Goal: Communication & Community: Participate in discussion

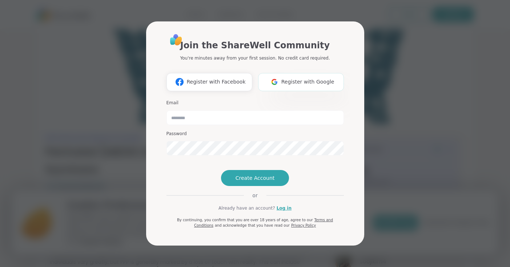
click at [300, 78] on span "Register with Google" at bounding box center [307, 82] width 53 height 8
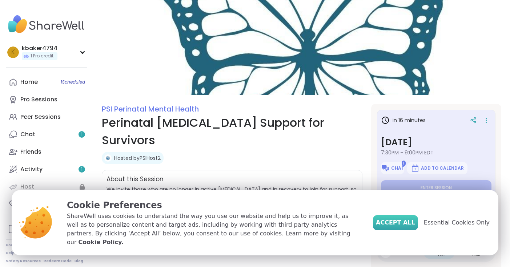
click at [399, 222] on button "Accept All" at bounding box center [395, 222] width 45 height 15
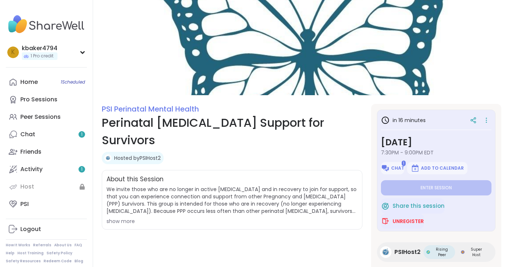
scroll to position [20, 0]
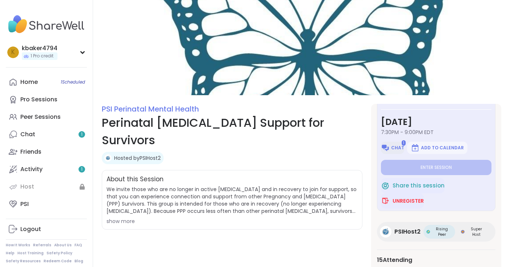
click at [394, 147] on span "Chat" at bounding box center [397, 148] width 13 height 6
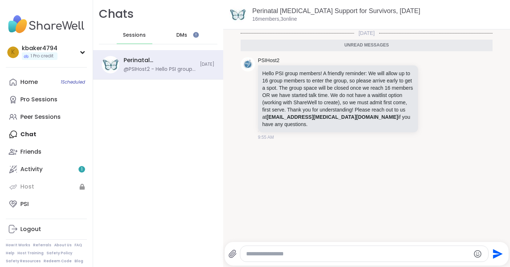
click at [187, 37] on span "DMs" at bounding box center [181, 35] width 11 height 7
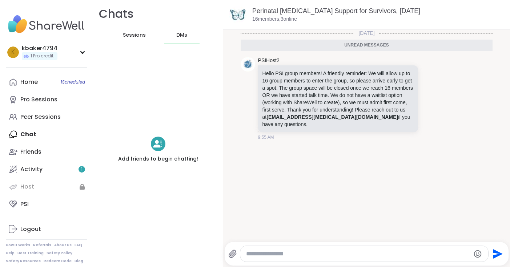
click at [141, 36] on span "Sessions" at bounding box center [134, 35] width 23 height 7
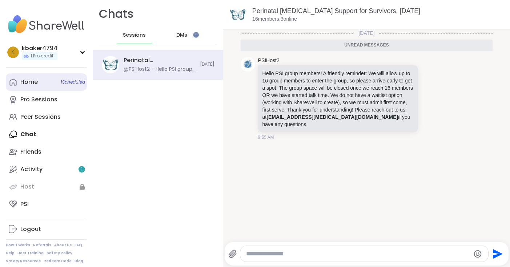
click at [34, 84] on div "Home 1 Scheduled" at bounding box center [28, 82] width 17 height 8
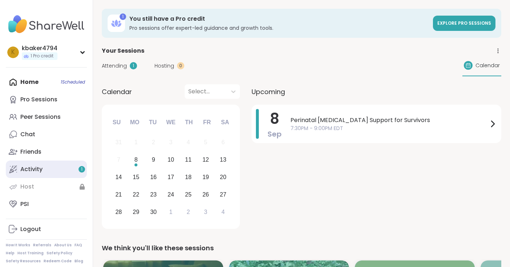
click at [46, 169] on link "Activity 1" at bounding box center [46, 169] width 81 height 17
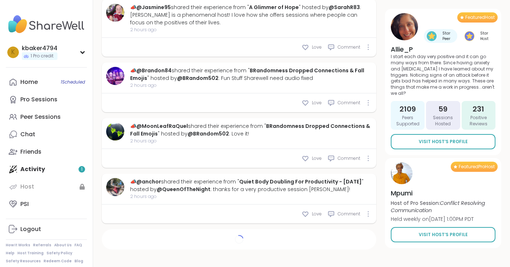
scroll to position [764, 0]
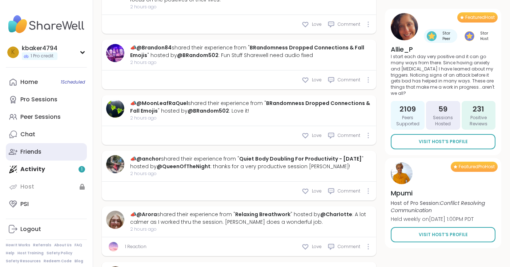
type textarea "*"
click at [66, 168] on div "Home 1 Scheduled Pro Sessions Peer Sessions Chat Friends Activity 1 Host PSI" at bounding box center [46, 142] width 81 height 139
click at [30, 170] on div "Home 1 Scheduled Pro Sessions Peer Sessions Chat Friends Activity 1 Host PSI" at bounding box center [46, 142] width 81 height 139
click at [38, 170] on div "Home 1 Scheduled Pro Sessions Peer Sessions Chat Friends Activity 1 Host PSI" at bounding box center [46, 142] width 81 height 139
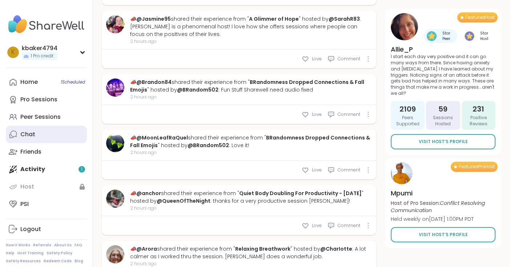
scroll to position [703, 0]
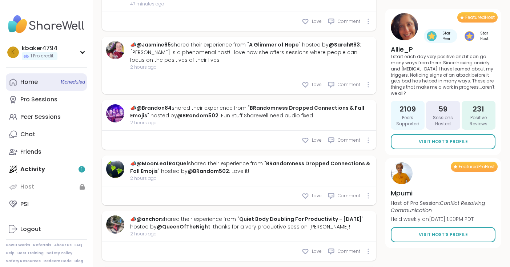
click at [56, 85] on link "Home 1 Scheduled" at bounding box center [46, 81] width 81 height 17
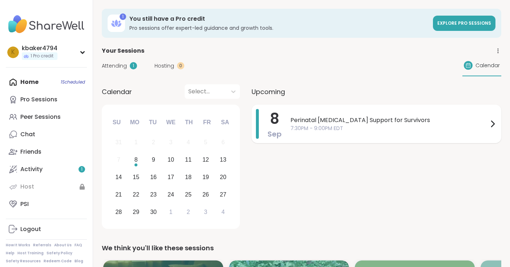
click at [281, 126] on div "8 Sep Perinatal Psychosis Support for Survivors 7:30PM - 9:00PM EDT" at bounding box center [376, 124] width 250 height 39
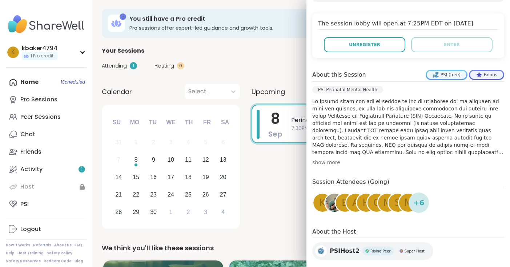
scroll to position [157, 0]
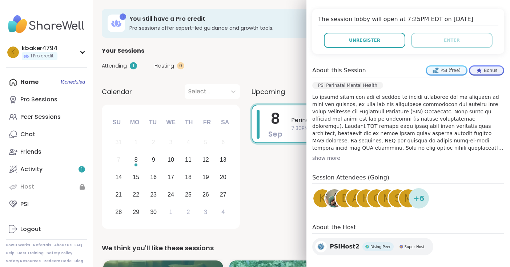
click at [334, 201] on img at bounding box center [334, 198] width 18 height 18
click at [342, 199] on span "b" at bounding box center [344, 198] width 7 height 14
click at [366, 198] on div "c" at bounding box center [376, 198] width 20 height 20
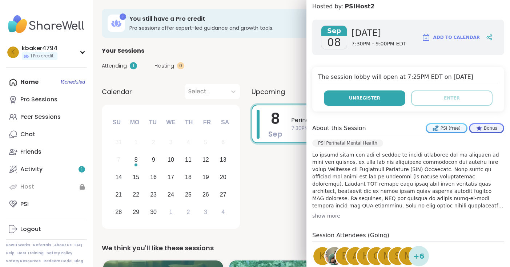
scroll to position [0, 0]
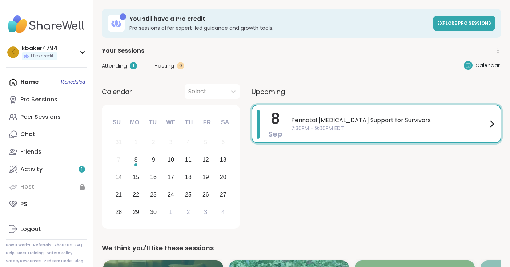
click at [220, 51] on div "Your Sessions" at bounding box center [301, 50] width 399 height 9
click at [292, 130] on span "7:30PM - 9:00PM EDT" at bounding box center [389, 129] width 196 height 8
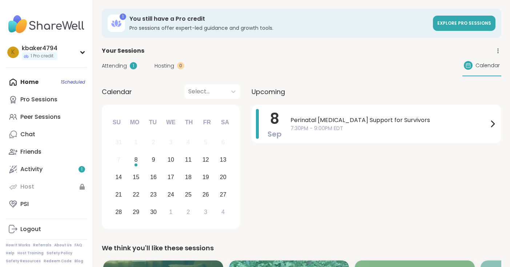
click at [48, 86] on div "Home 1 Scheduled Pro Sessions Peer Sessions Chat Friends Activity 1 Host PSI" at bounding box center [46, 142] width 81 height 139
click at [50, 78] on div "Home 1 Scheduled Pro Sessions Peer Sessions Chat Friends Activity 1 Host PSI" at bounding box center [46, 142] width 81 height 139
click at [44, 82] on div "Home 1 Scheduled Pro Sessions Peer Sessions Chat Friends Activity 1 Host PSI" at bounding box center [46, 142] width 81 height 139
click at [78, 82] on div "Home 1 Scheduled Pro Sessions Peer Sessions Chat Friends Activity 1 Host PSI" at bounding box center [46, 142] width 81 height 139
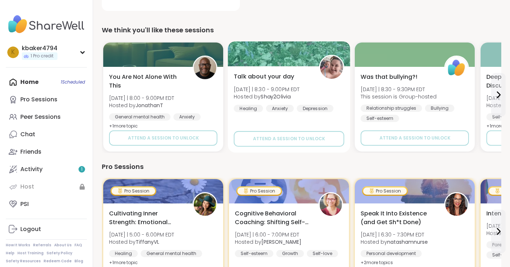
scroll to position [216, 0]
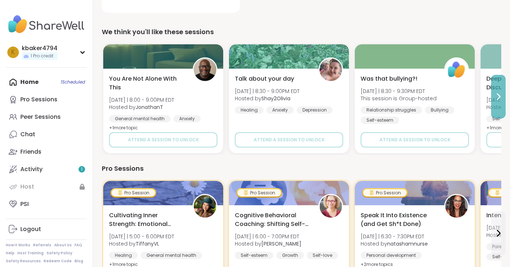
click at [497, 97] on icon at bounding box center [498, 96] width 9 height 9
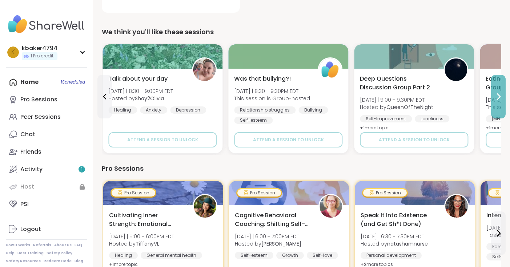
click at [497, 97] on icon at bounding box center [498, 96] width 9 height 9
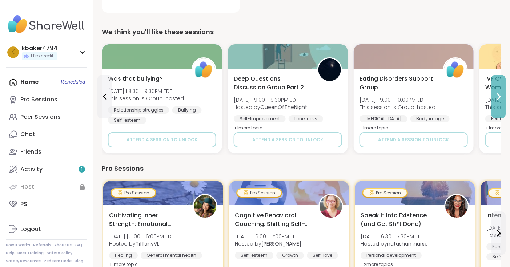
click at [497, 98] on icon at bounding box center [498, 96] width 9 height 9
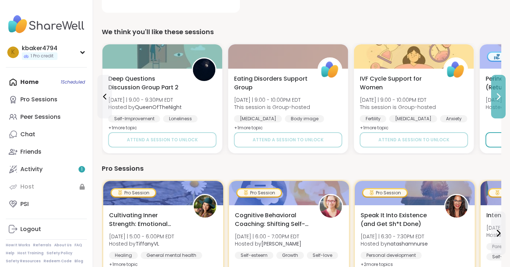
click at [497, 98] on icon at bounding box center [498, 96] width 9 height 9
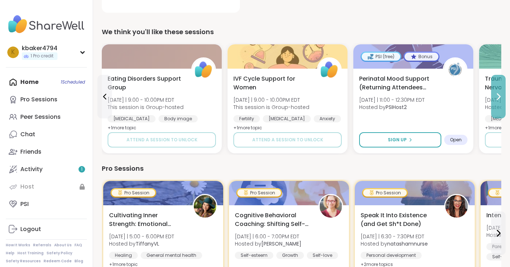
click at [497, 98] on icon at bounding box center [498, 96] width 9 height 9
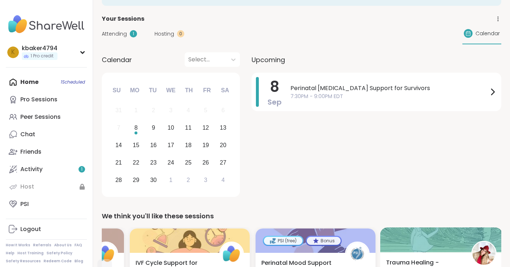
scroll to position [33, 0]
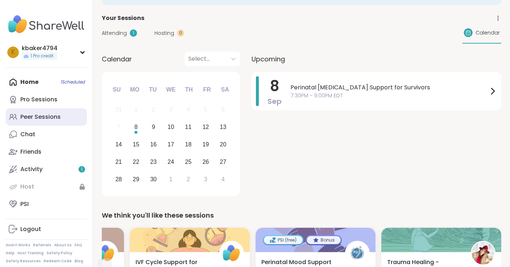
click at [47, 115] on div "Peer Sessions" at bounding box center [40, 117] width 40 height 8
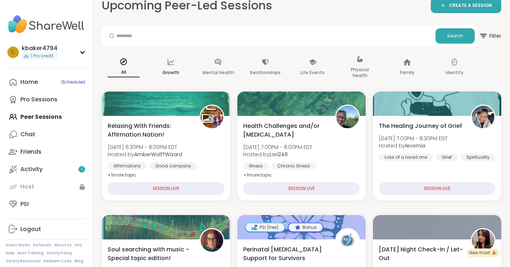
scroll to position [49, 0]
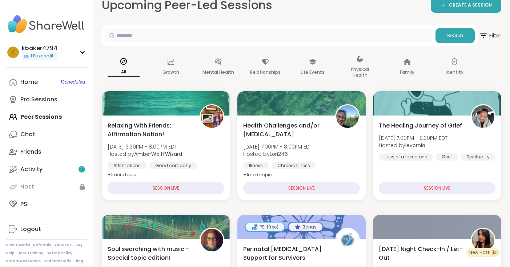
click at [161, 39] on input "text" at bounding box center [269, 35] width 328 height 15
type input "*********"
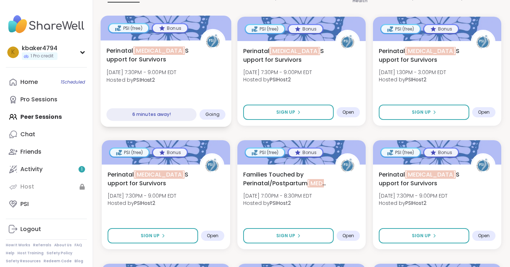
scroll to position [124, 0]
click at [162, 98] on div "Perinatal Psychosis Support for Survivors Mon, Sep 08 | 7:30PM - 9:00PM EDT Hos…" at bounding box center [165, 84] width 131 height 86
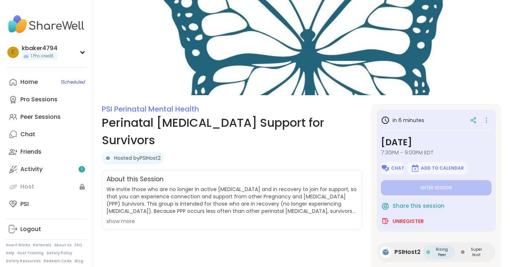
click at [122, 218] on div "show more" at bounding box center [231, 221] width 251 height 7
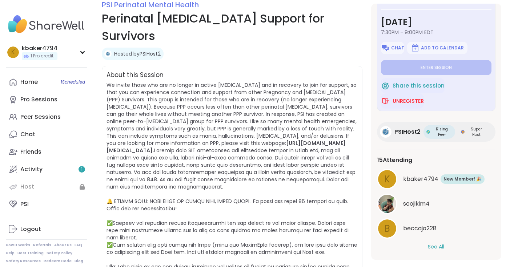
scroll to position [20, 0]
click at [439, 246] on button "See All" at bounding box center [436, 247] width 16 height 8
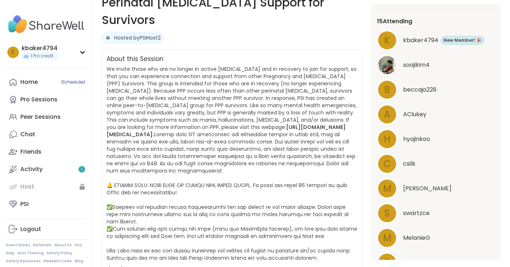
scroll to position [0, 0]
